Goal: Transaction & Acquisition: Book appointment/travel/reservation

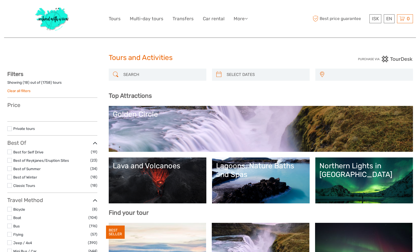
select select
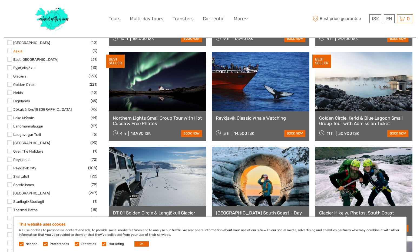
scroll to position [269, 0]
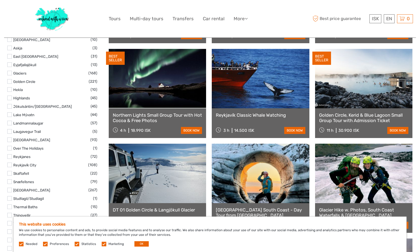
click at [8, 107] on label at bounding box center [9, 106] width 5 height 5
click at [0, 0] on input "checkbox" at bounding box center [0, 0] width 0 height 0
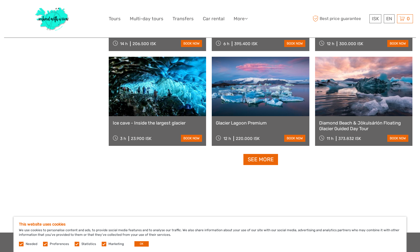
scroll to position [523, 0]
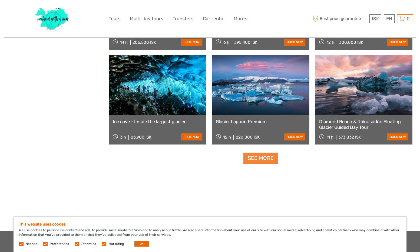
click at [263, 159] on link "See more" at bounding box center [260, 158] width 35 height 11
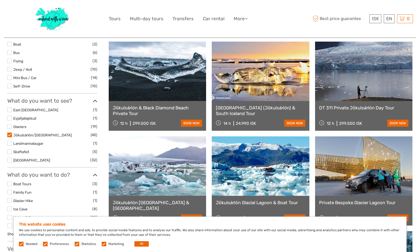
scroll to position [159, 0]
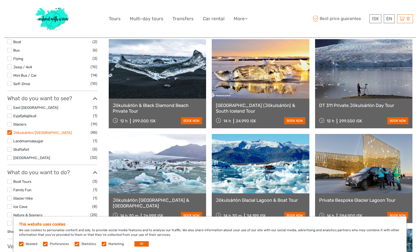
drag, startPoint x: 64, startPoint y: 134, endPoint x: 14, endPoint y: 135, distance: 50.6
click at [14, 135] on label "Jökulsárlón/[GEOGRAPHIC_DATA]" at bounding box center [51, 133] width 77 height 6
copy link "Jökulsárlón/[GEOGRAPHIC_DATA]"
